Goal: Navigation & Orientation: Find specific page/section

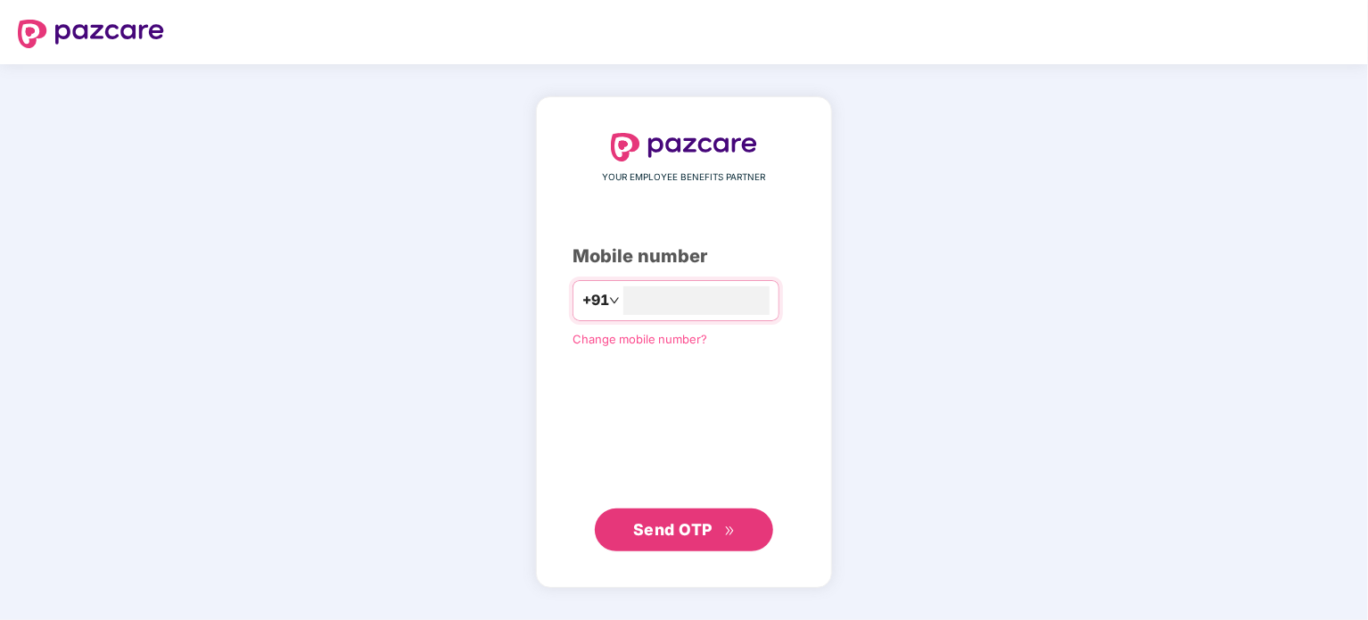
type input "**********"
click at [670, 527] on span "Send OTP" at bounding box center [672, 528] width 79 height 19
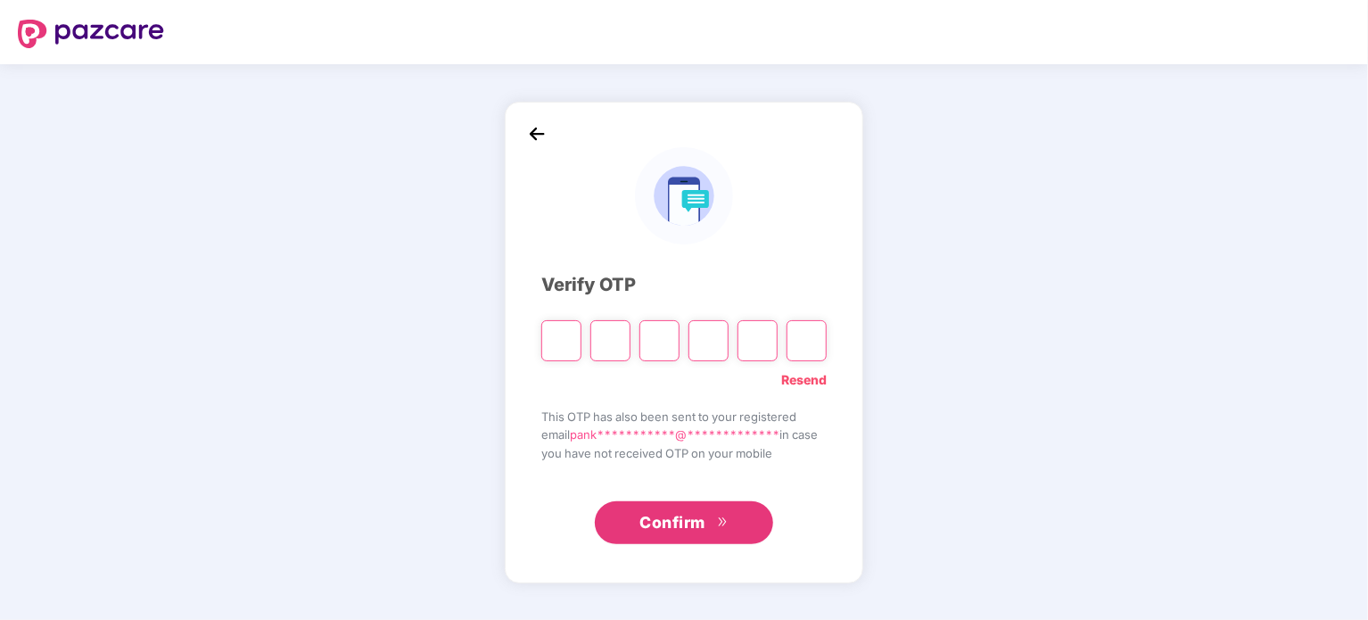
type input "*"
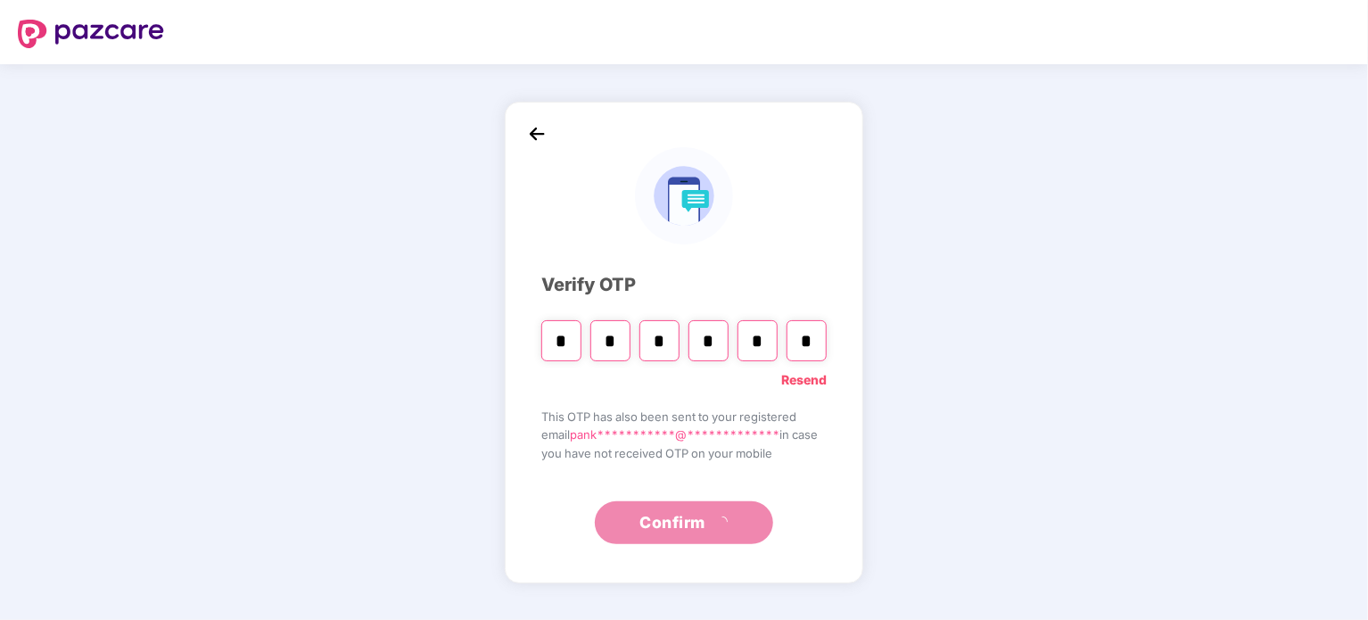
type input "*"
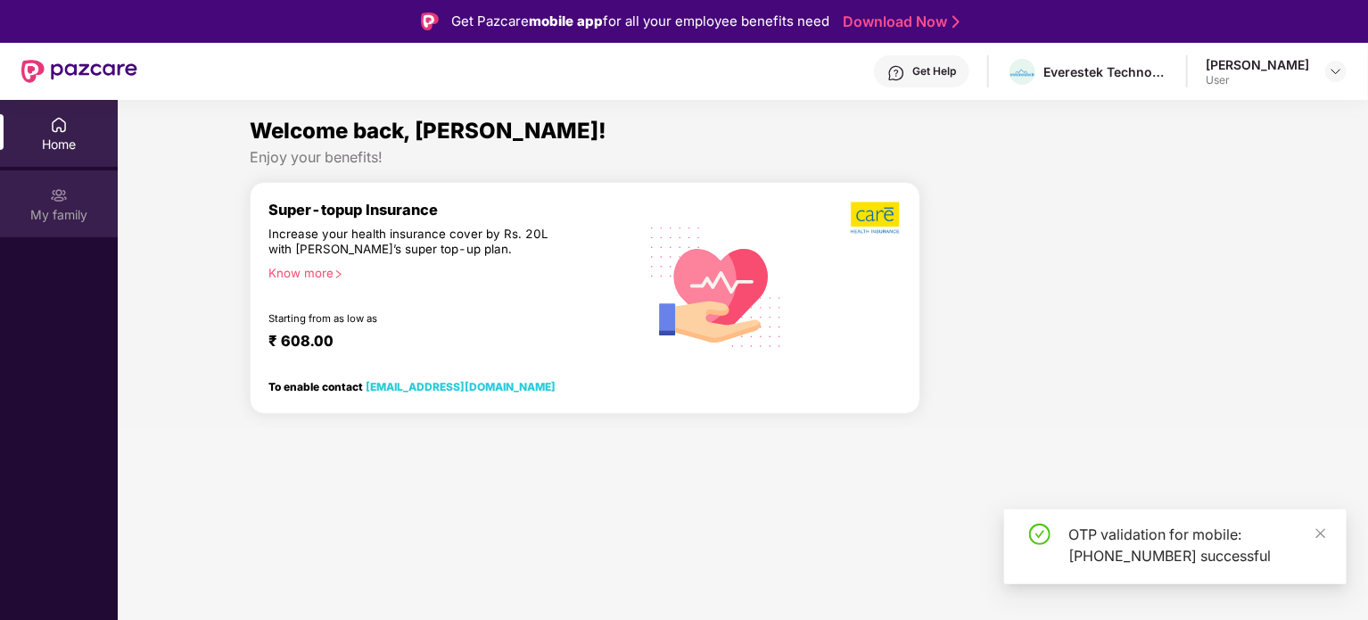
click at [66, 213] on div "My family" at bounding box center [59, 215] width 118 height 18
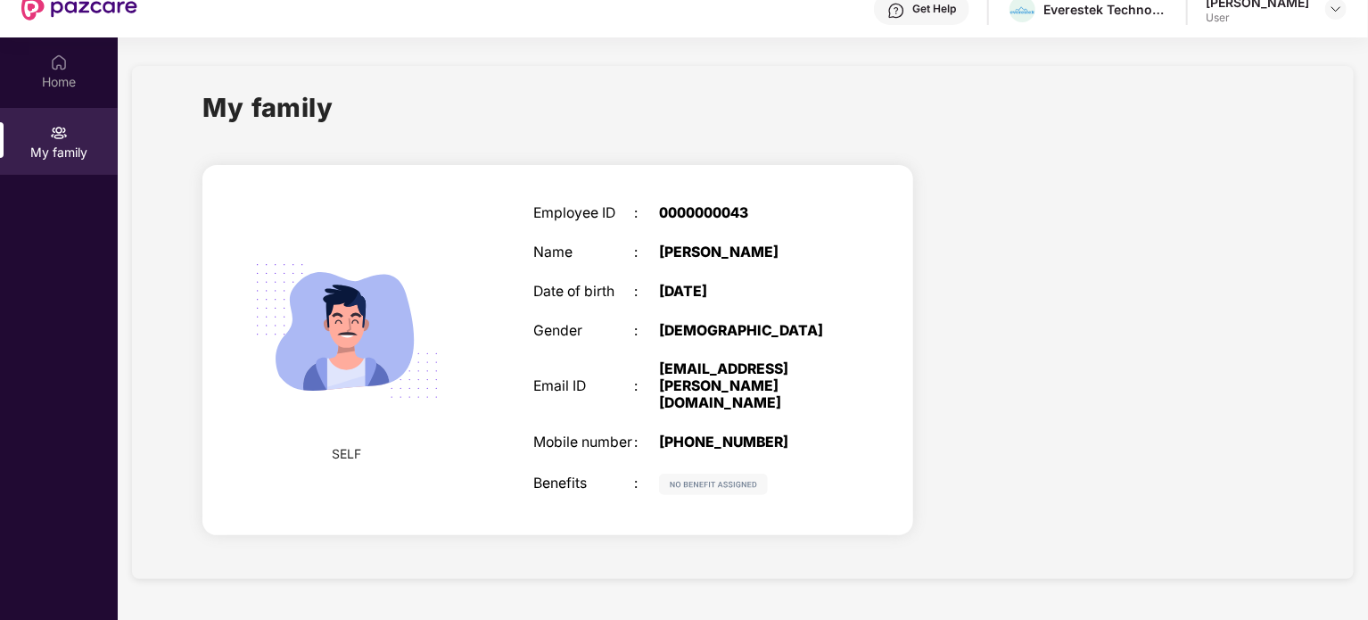
scroll to position [61, 0]
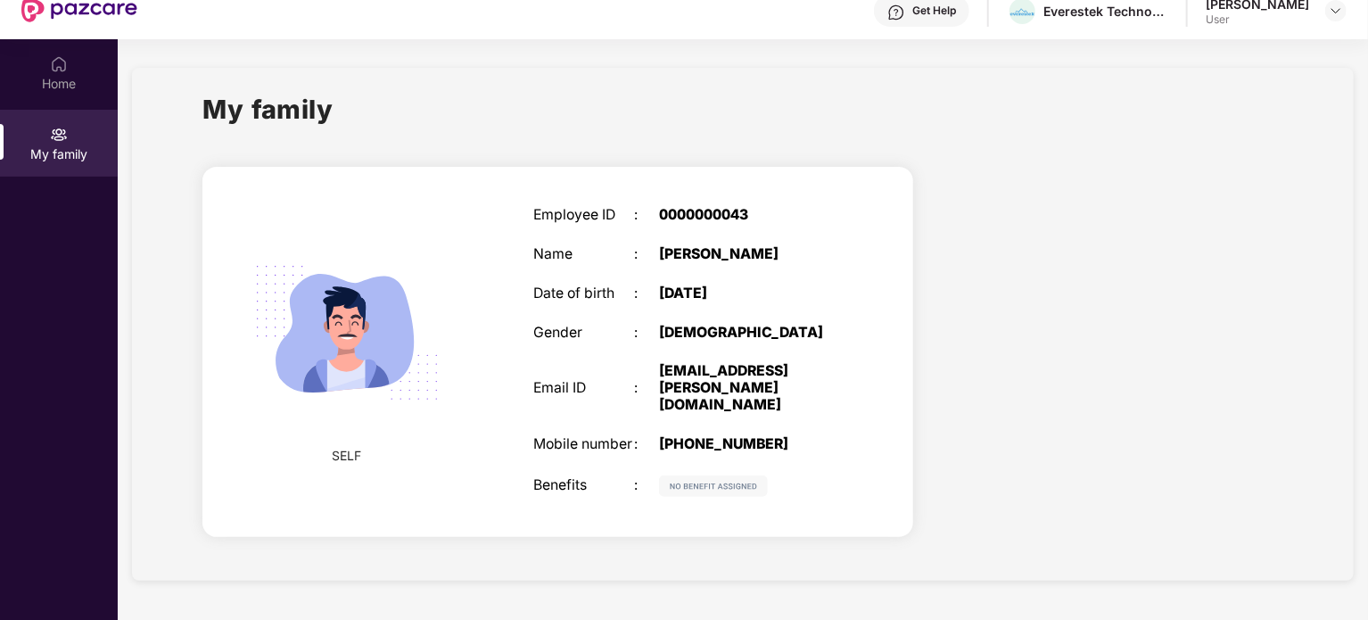
click at [693, 306] on div "Employee ID : 0000000043 Name : [PERSON_NAME] Date of birth : [DEMOGRAPHIC_DATA…" at bounding box center [685, 352] width 338 height 334
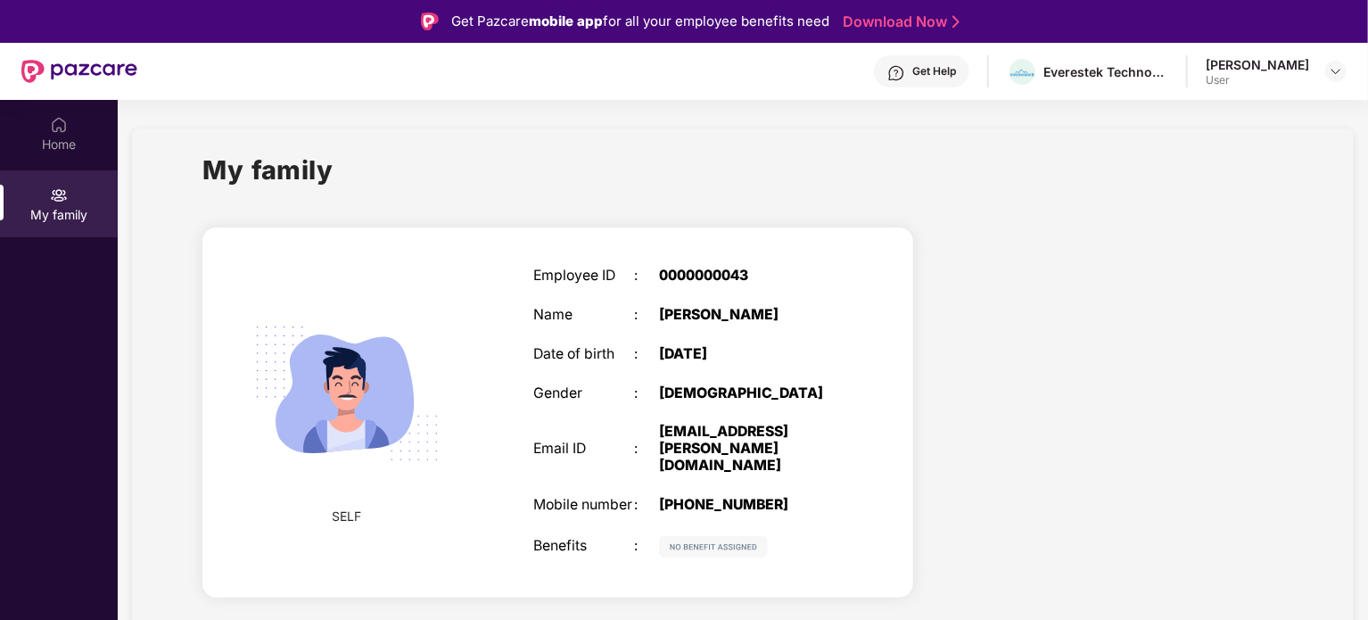
click at [1217, 63] on div "[PERSON_NAME]" at bounding box center [1257, 64] width 103 height 17
click at [1334, 70] on img at bounding box center [1336, 71] width 14 height 14
click at [931, 346] on div at bounding box center [1113, 415] width 370 height 408
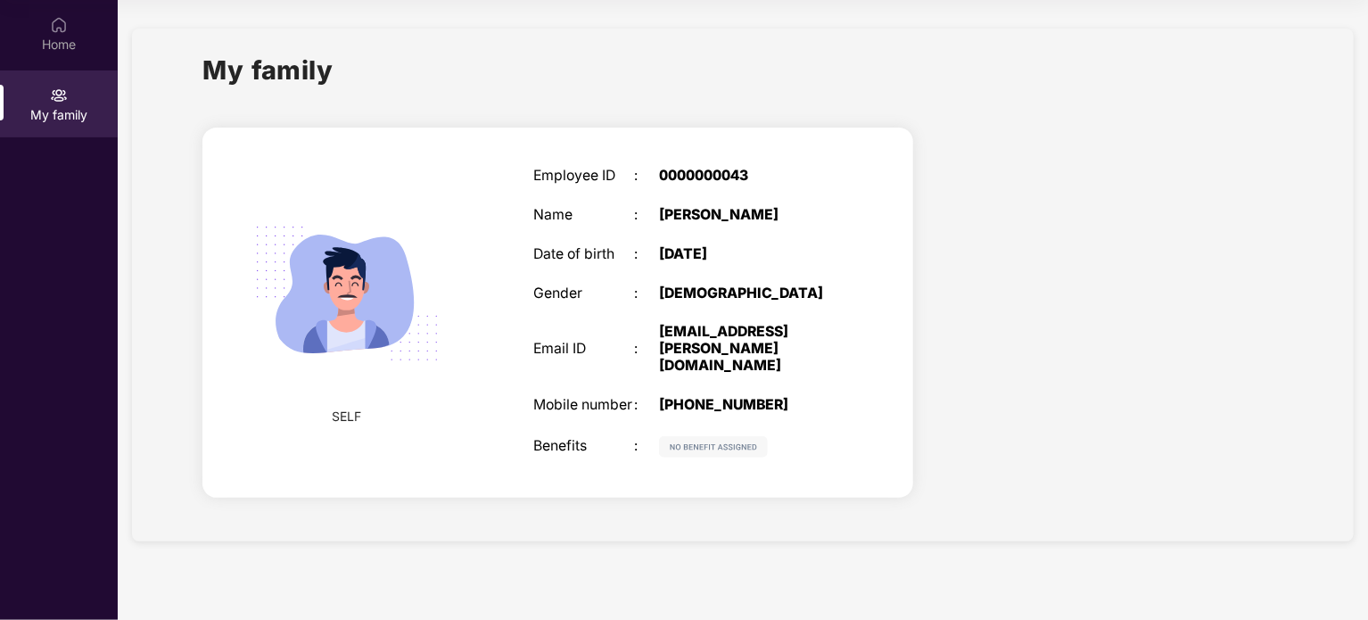
click at [674, 303] on div "Employee ID : 0000000043 Name : [PERSON_NAME] Date of birth : [DEMOGRAPHIC_DATA…" at bounding box center [685, 312] width 338 height 334
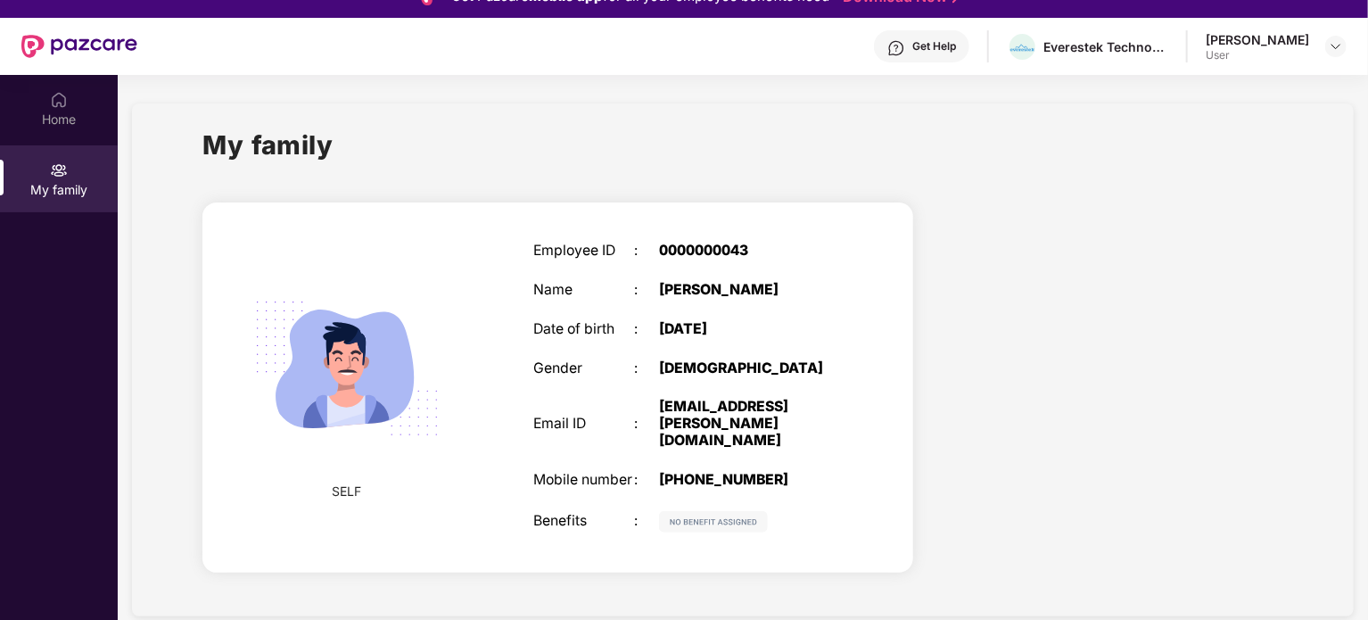
scroll to position [0, 0]
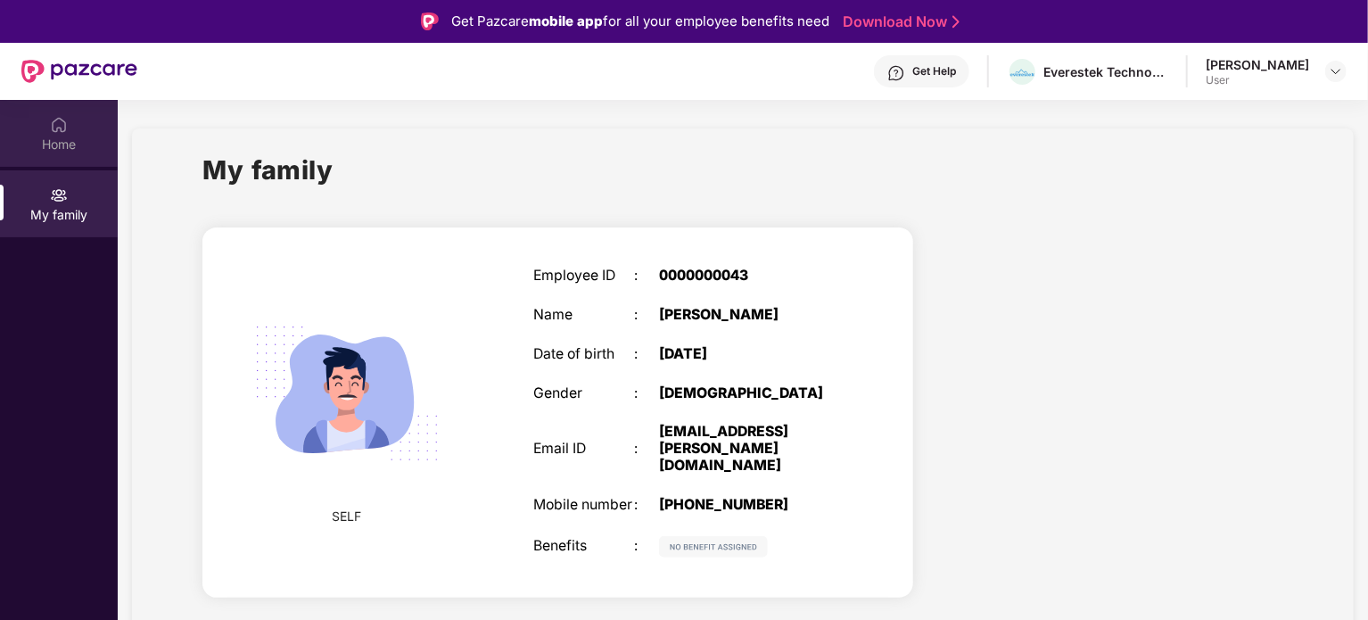
click at [49, 143] on div "Home" at bounding box center [59, 145] width 118 height 18
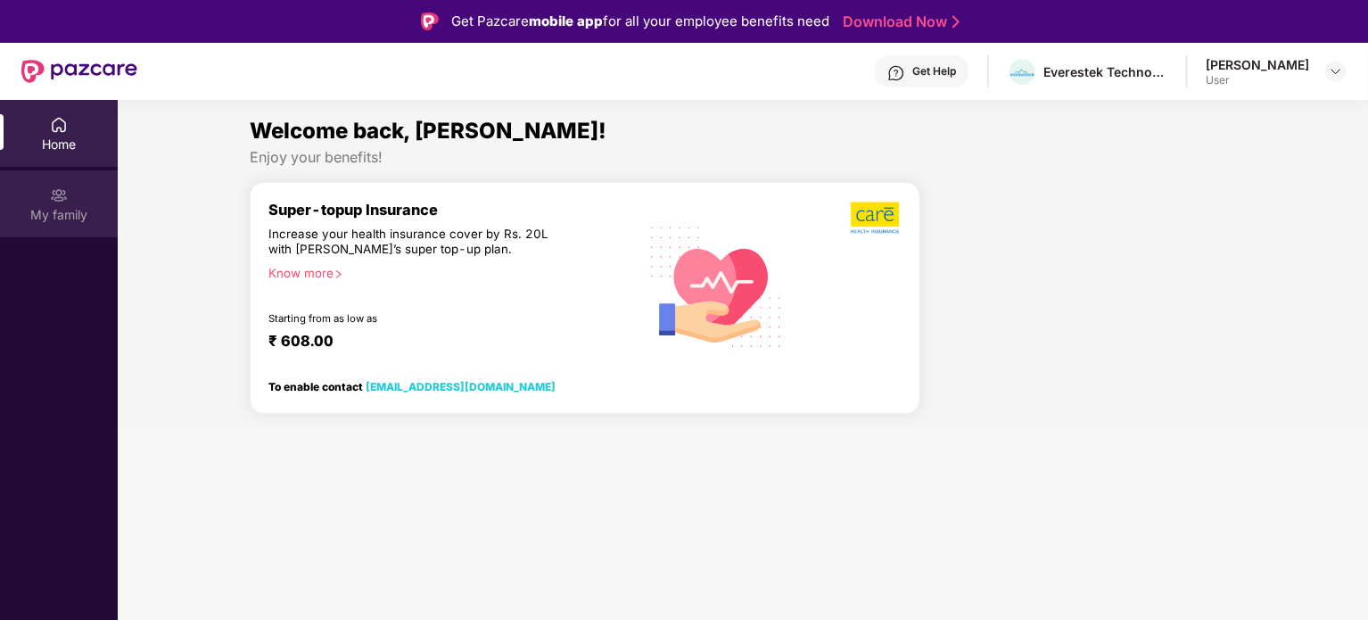
click at [57, 202] on img at bounding box center [59, 195] width 18 height 18
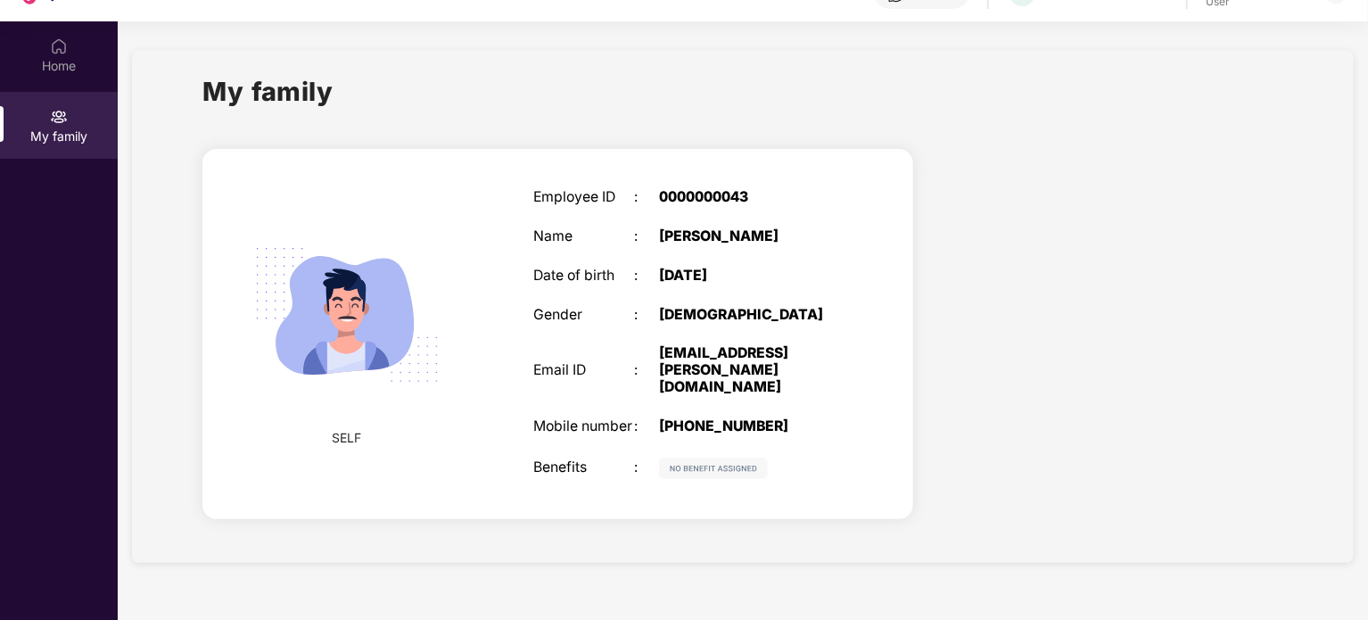
scroll to position [78, 0]
click at [731, 379] on div "Employee ID : 0000000043 Name : [PERSON_NAME] Date of birth : [DEMOGRAPHIC_DATA…" at bounding box center [685, 334] width 338 height 334
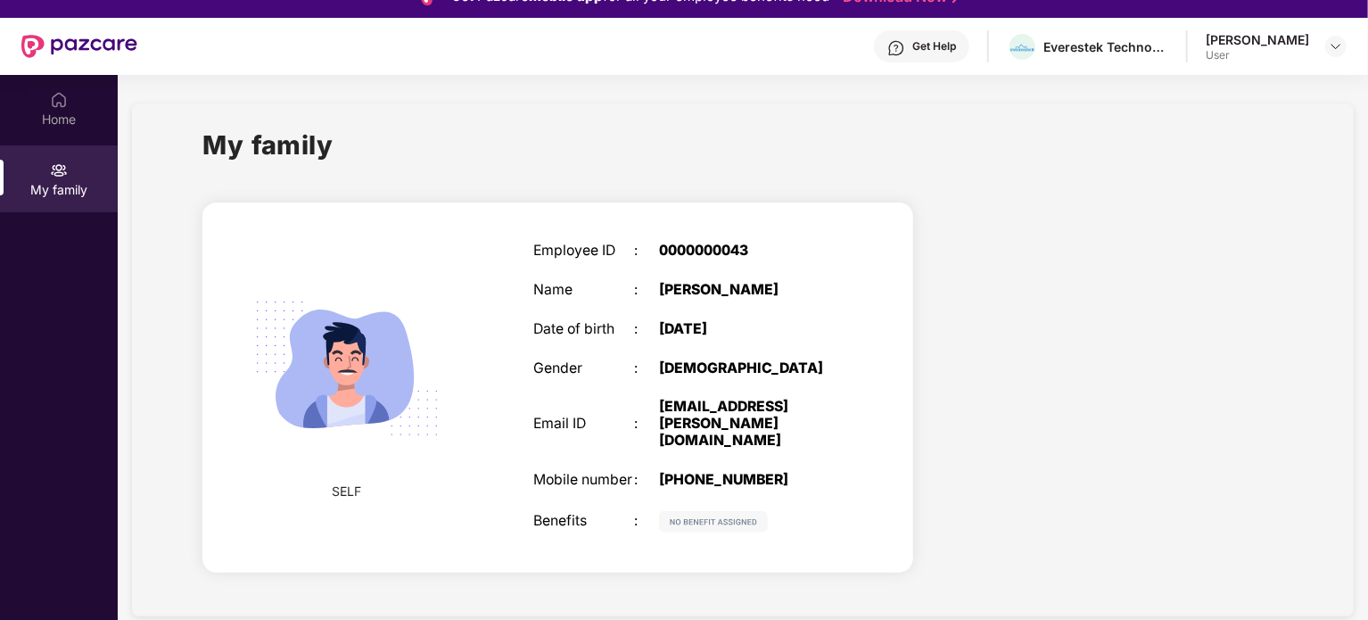
scroll to position [0, 0]
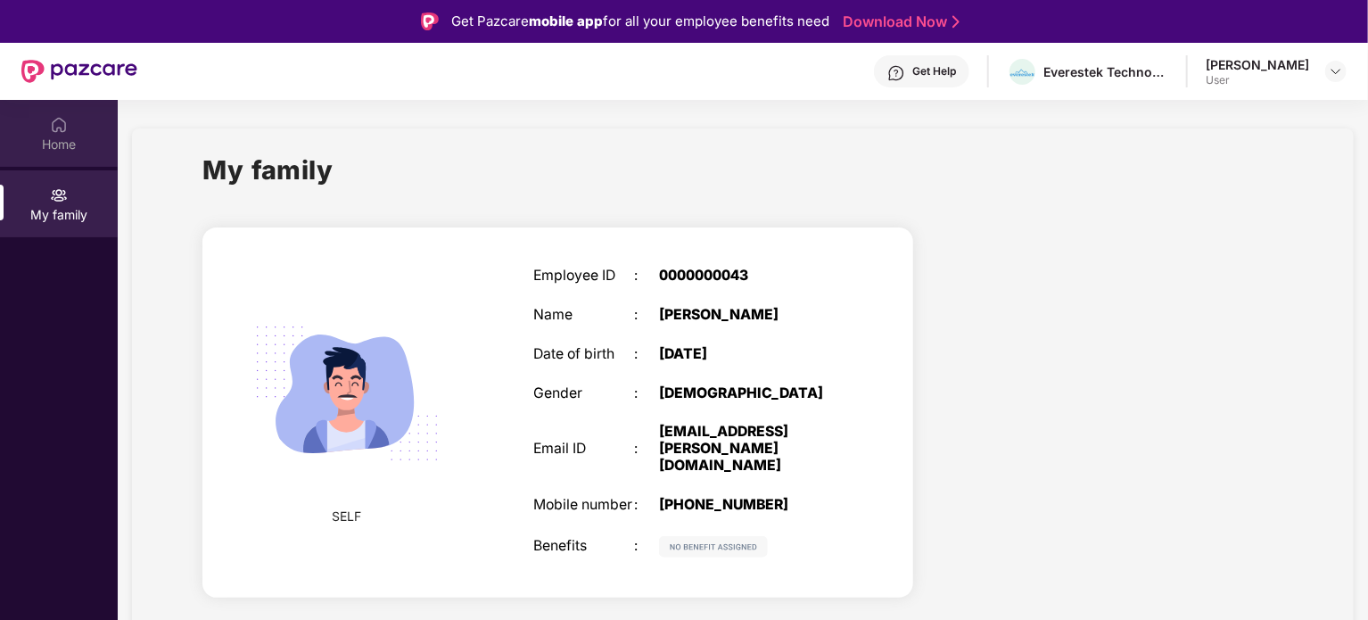
click at [59, 138] on div "Home" at bounding box center [59, 145] width 118 height 18
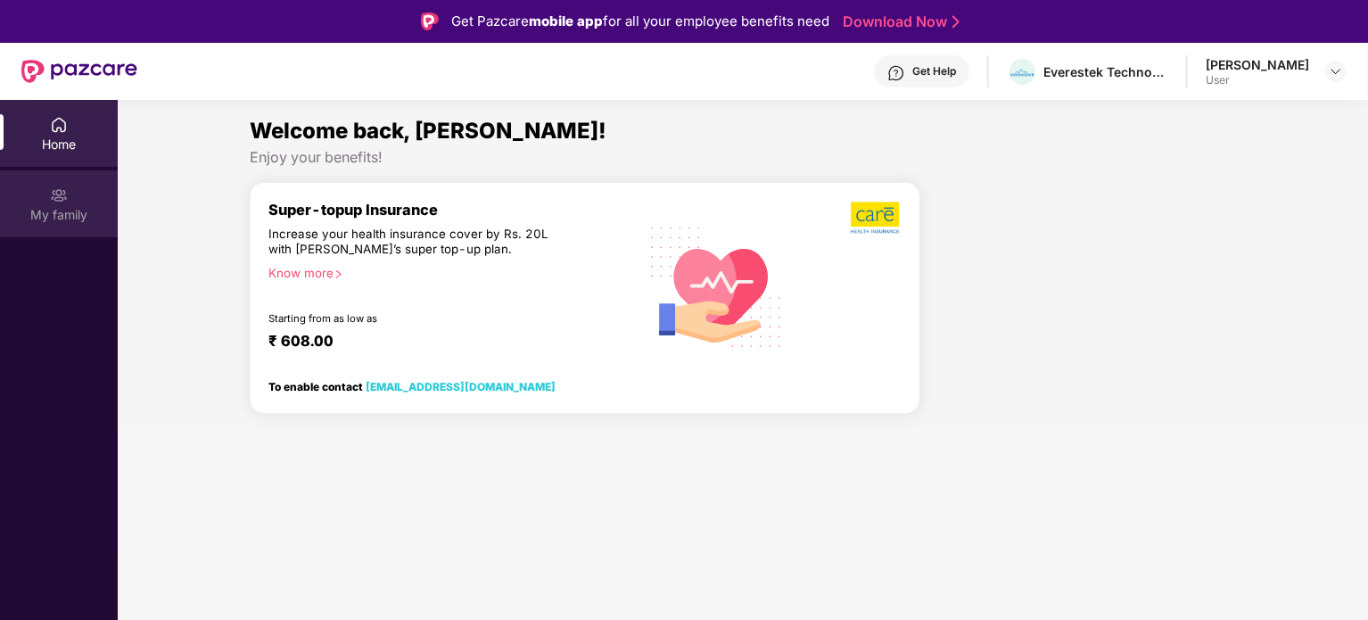
click at [63, 194] on img at bounding box center [59, 195] width 18 height 18
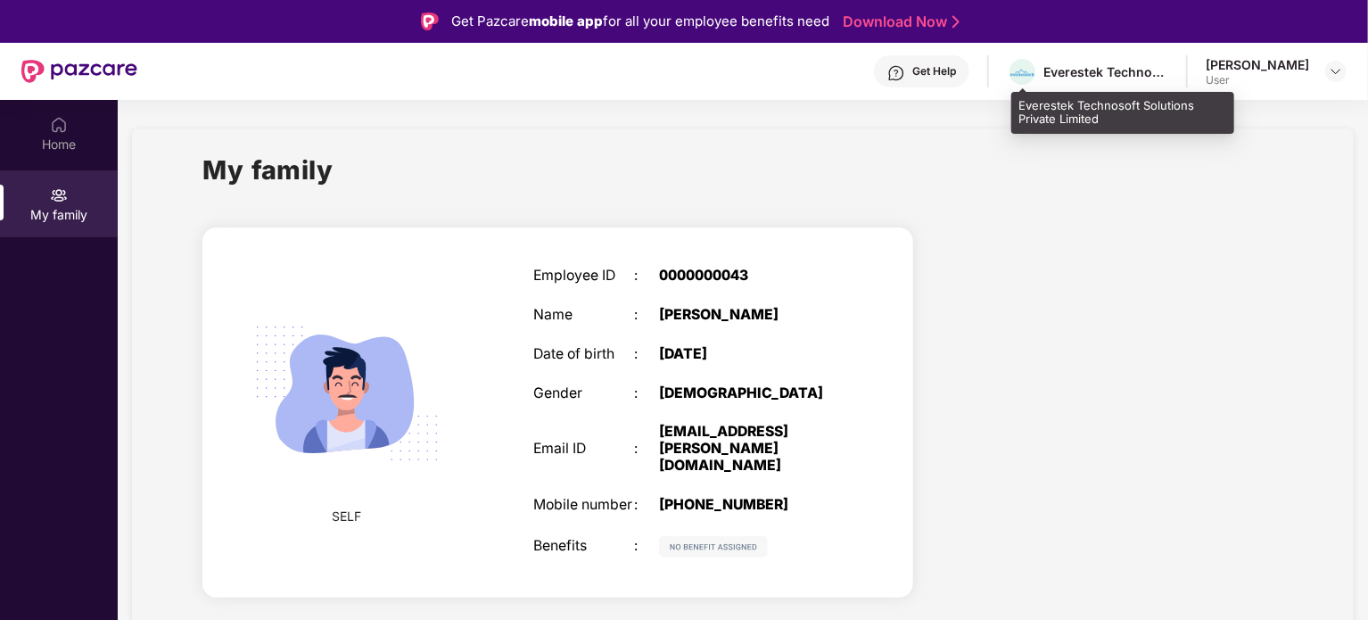
click at [1083, 61] on div "Everestek Technosoft Solutions Private Limited" at bounding box center [1087, 71] width 161 height 31
click at [1116, 78] on div "Everestek Technosoft Solutions Private Limited" at bounding box center [1106, 71] width 125 height 17
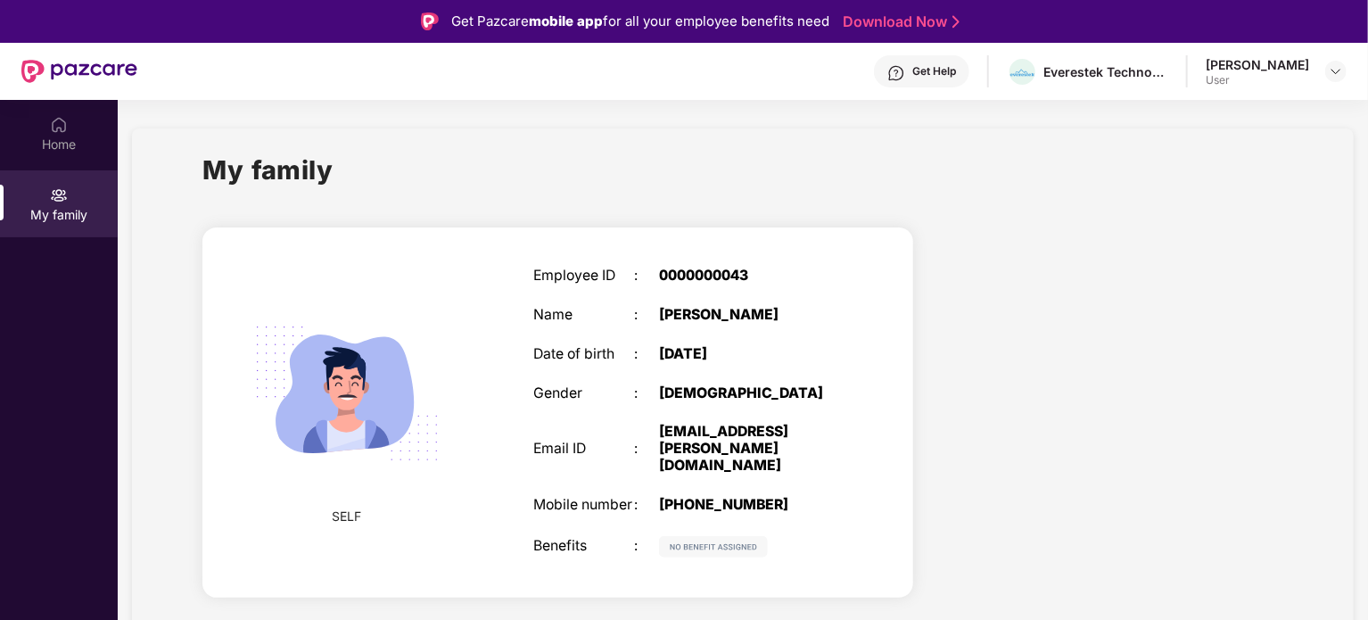
click at [1310, 65] on div "[PERSON_NAME] User" at bounding box center [1276, 71] width 141 height 31
drag, startPoint x: 1348, startPoint y: 74, endPoint x: 1332, endPoint y: 67, distance: 17.6
click at [1332, 67] on header "Get Help Everestek Technosoft Solutions Private Limited [PERSON_NAME] User" at bounding box center [684, 71] width 1368 height 57
click at [1332, 67] on img at bounding box center [1336, 71] width 14 height 14
click at [1186, 174] on div "User" at bounding box center [1237, 178] width 103 height 14
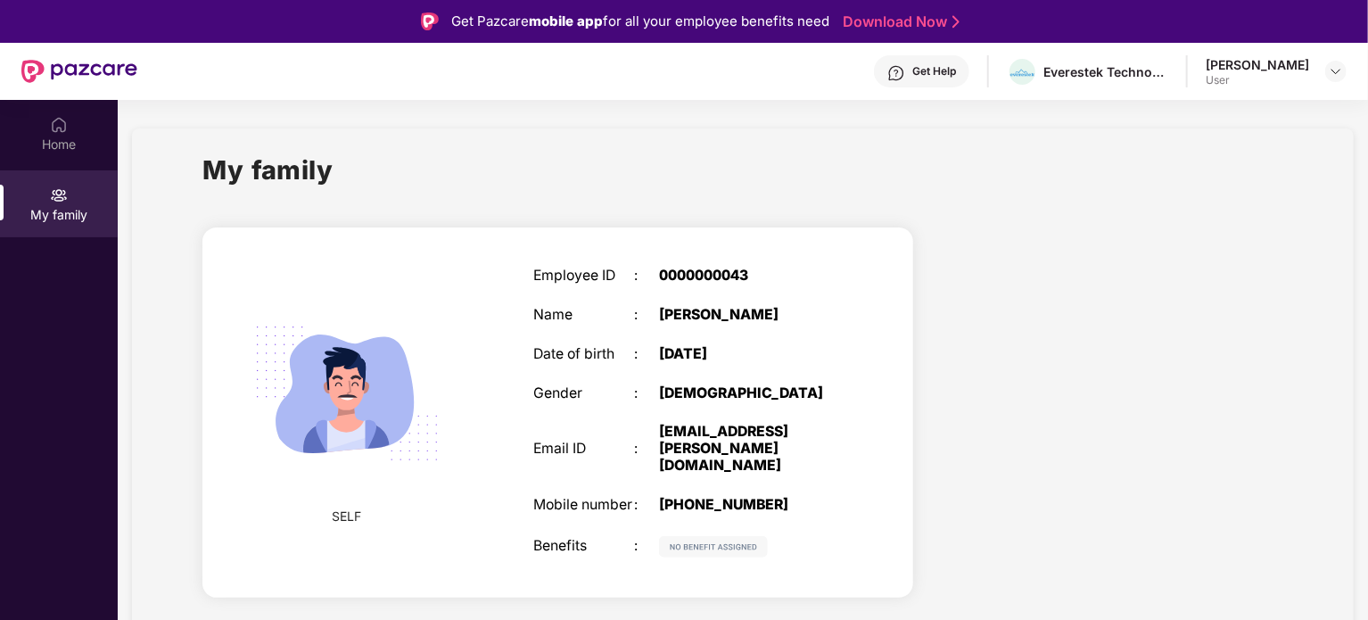
click at [1003, 314] on div at bounding box center [1113, 415] width 370 height 408
click at [81, 142] on div "Home" at bounding box center [59, 145] width 118 height 18
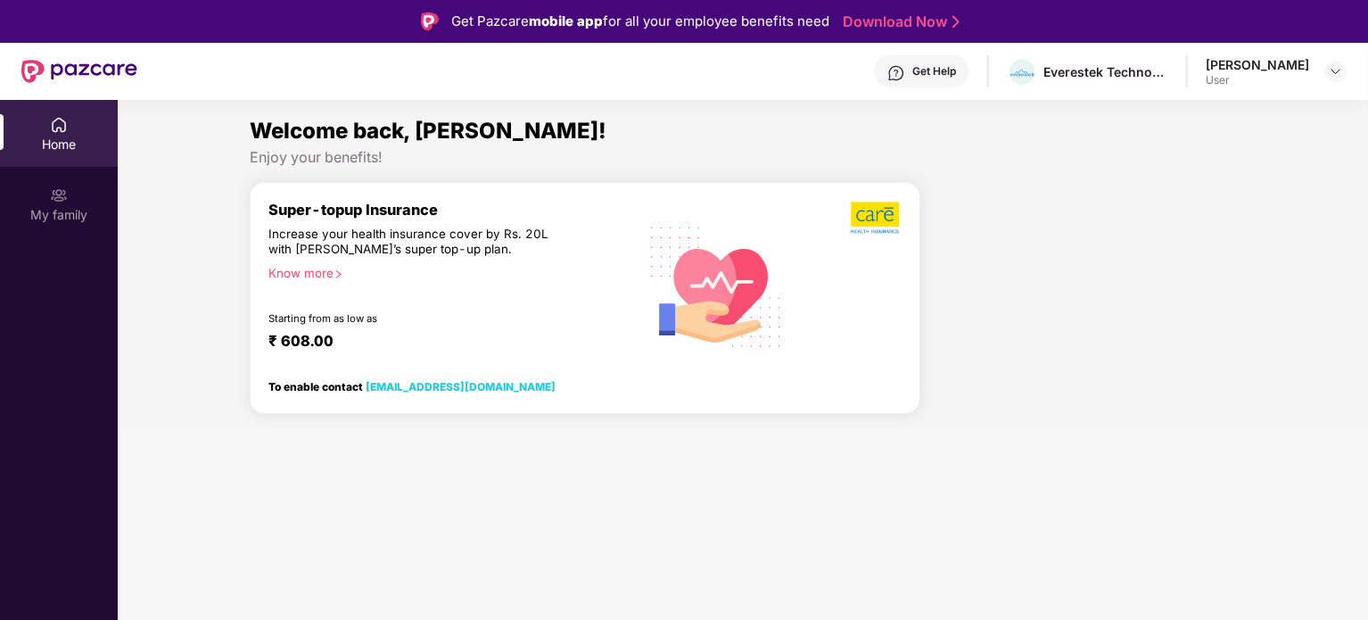
click at [43, 131] on div "Home" at bounding box center [59, 133] width 118 height 67
click at [1335, 66] on img at bounding box center [1336, 71] width 14 height 14
click at [1218, 106] on div "Logout" at bounding box center [1252, 113] width 232 height 35
